Goal: Information Seeking & Learning: Learn about a topic

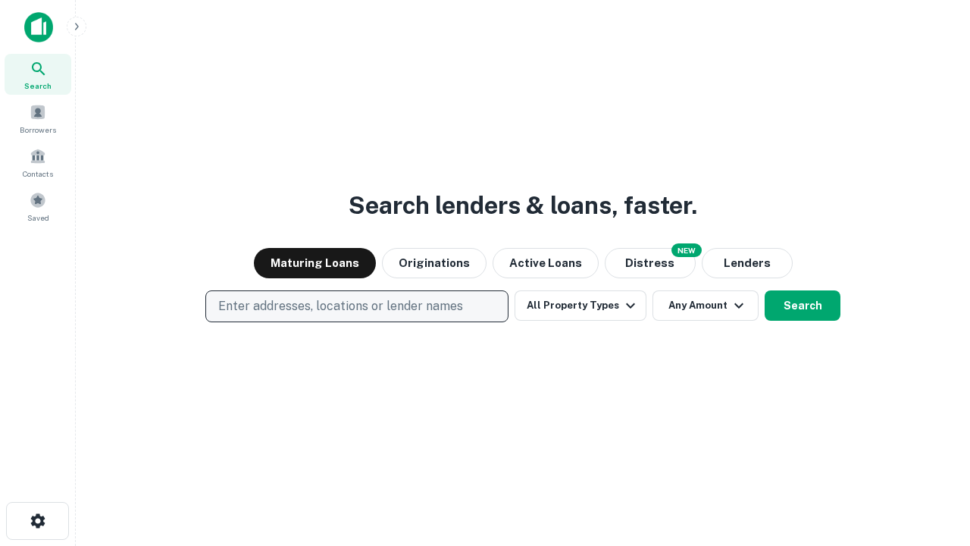
click at [356, 306] on p "Enter addresses, locations or lender names" at bounding box center [340, 306] width 245 height 18
type input "**********"
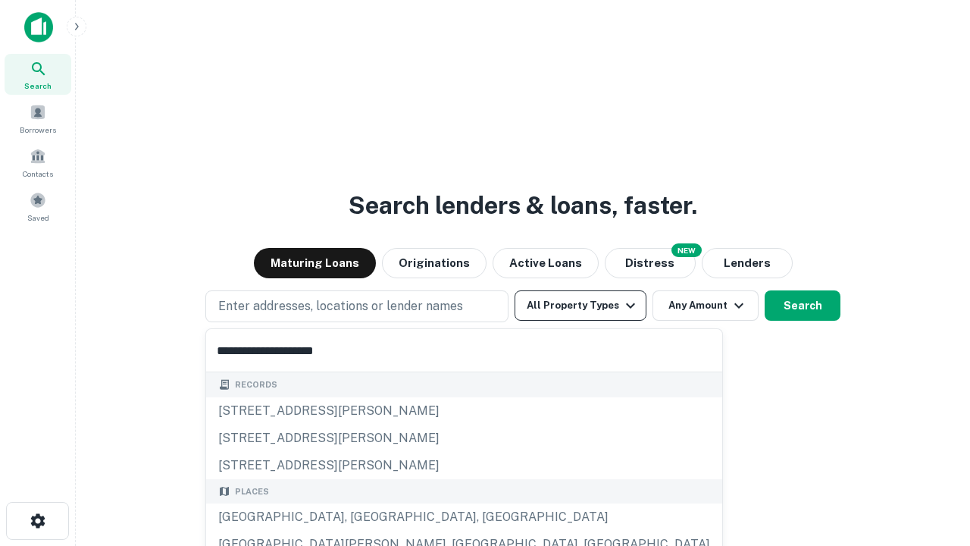
click at [362, 517] on div "[GEOGRAPHIC_DATA], [GEOGRAPHIC_DATA], [GEOGRAPHIC_DATA]" at bounding box center [464, 516] width 516 height 27
click at [580, 305] on button "All Property Types" at bounding box center [581, 305] width 132 height 30
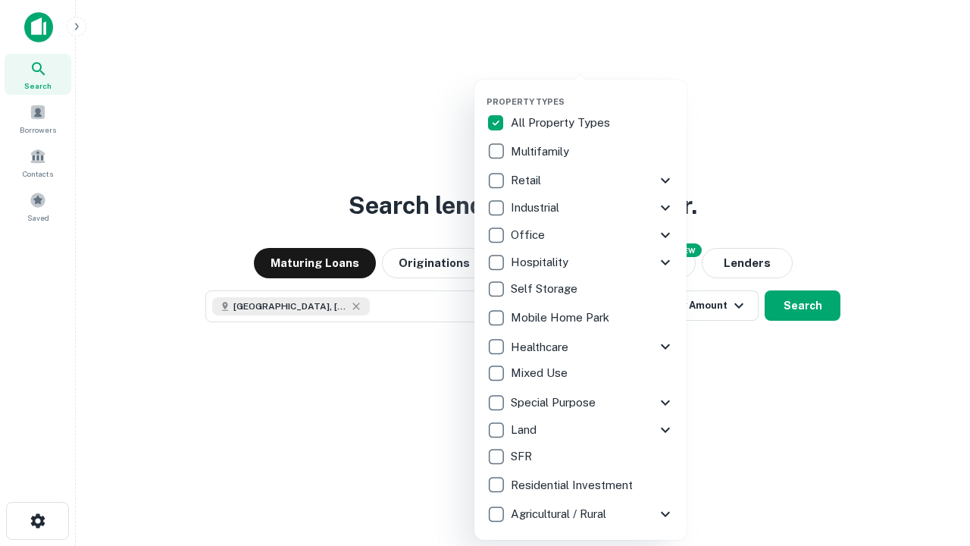
click at [593, 92] on button "button" at bounding box center [592, 92] width 212 height 1
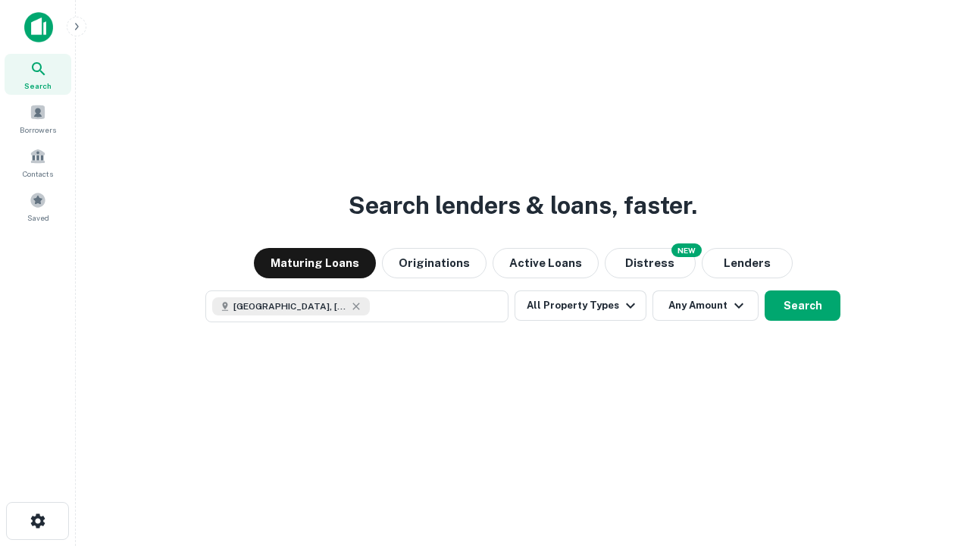
scroll to position [24, 0]
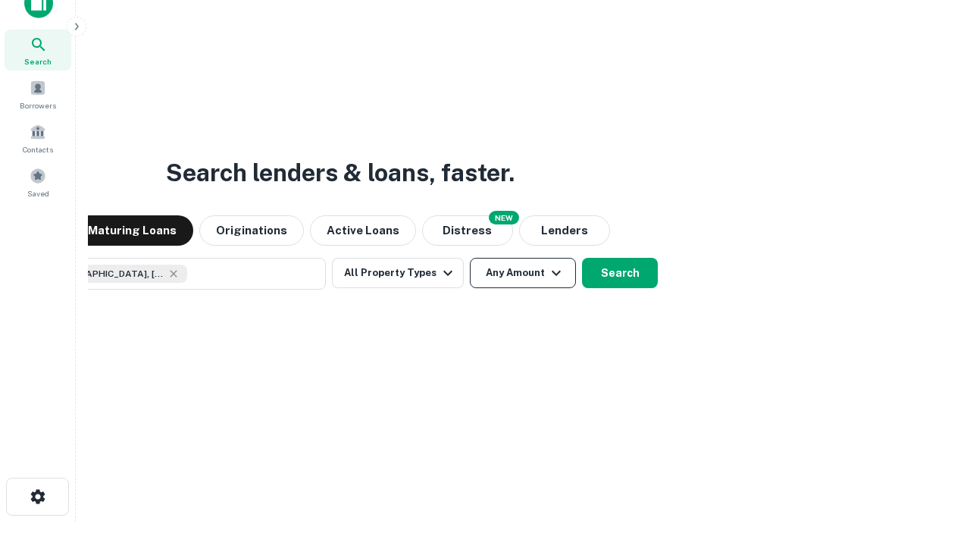
click at [470, 258] on button "Any Amount" at bounding box center [523, 273] width 106 height 30
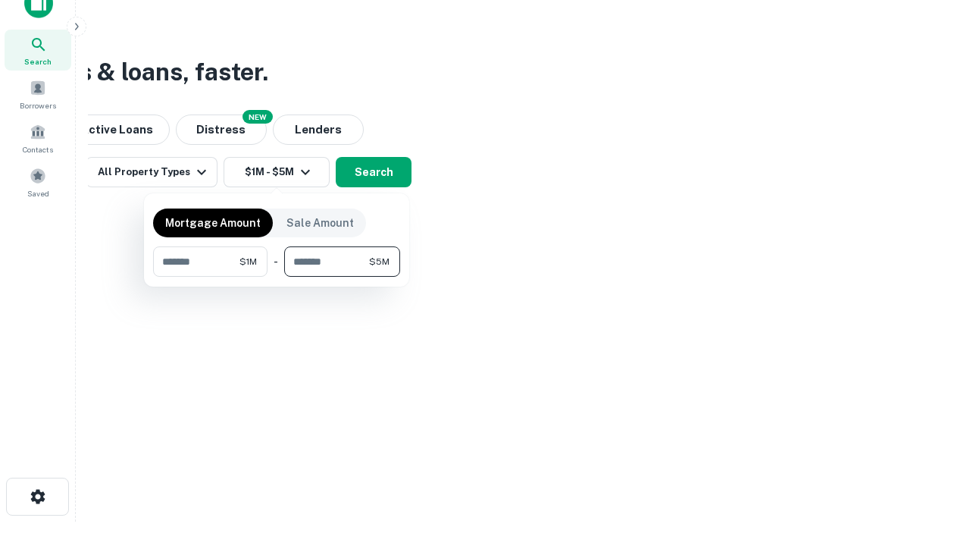
type input "*******"
click at [277, 277] on button "button" at bounding box center [276, 277] width 247 height 1
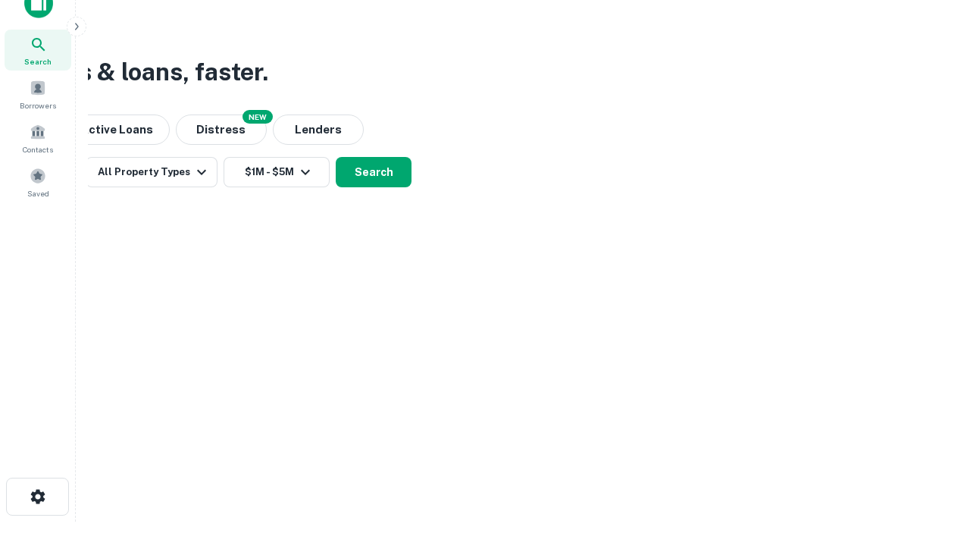
scroll to position [24, 0]
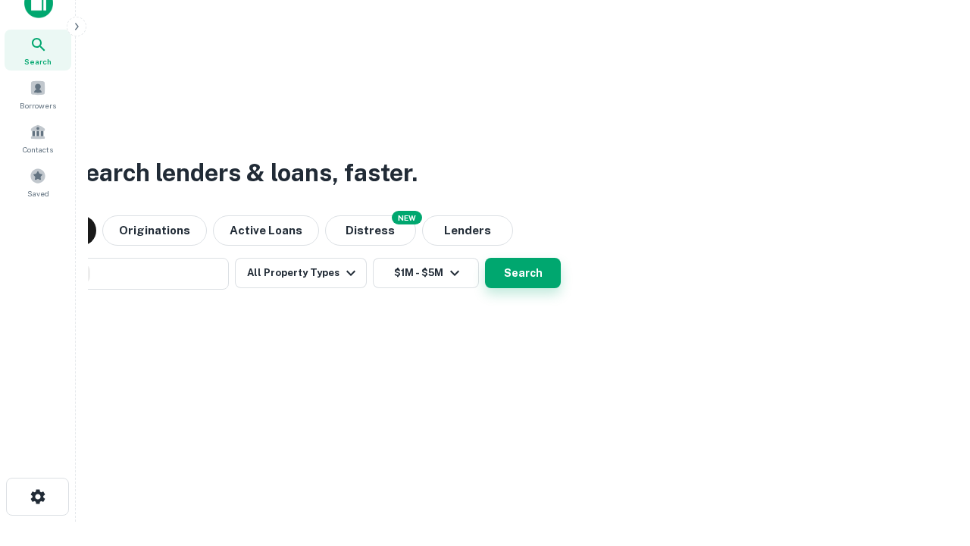
click at [485, 258] on button "Search" at bounding box center [523, 273] width 76 height 30
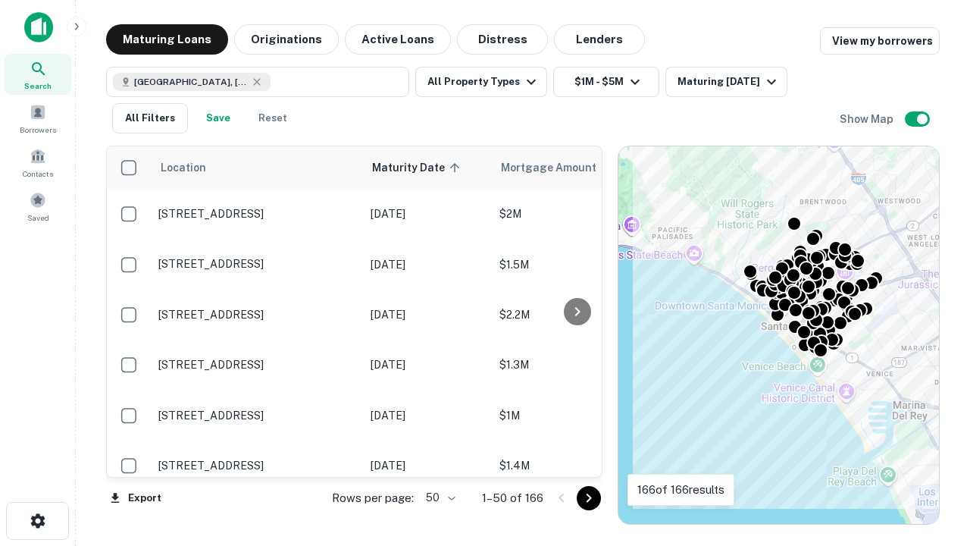
click at [438, 497] on body "Search Borrowers Contacts Saved Maturing Loans Originations Active Loans Distre…" at bounding box center [485, 273] width 970 height 546
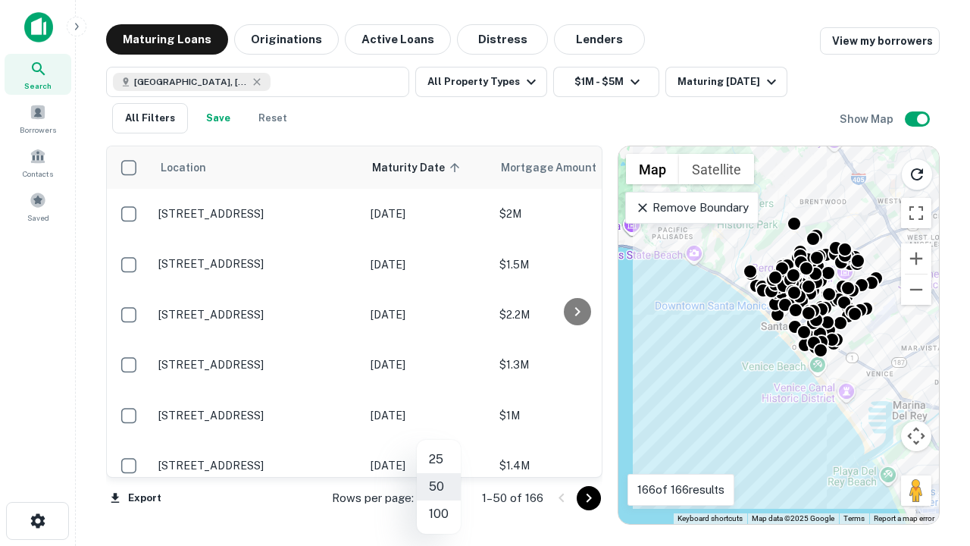
click at [439, 459] on li "25" at bounding box center [439, 459] width 44 height 27
click at [588, 497] on icon "Go to next page" at bounding box center [589, 498] width 18 height 18
